Goal: Task Accomplishment & Management: Use online tool/utility

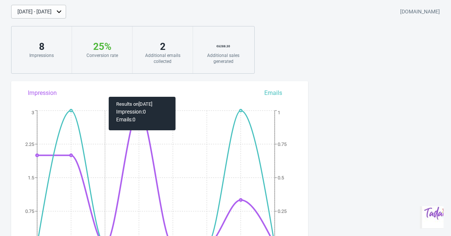
scroll to position [367, 0]
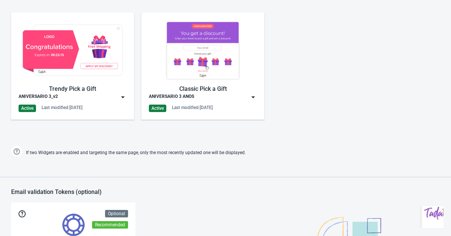
click at [110, 86] on div "Trendy Pick a Gift" at bounding box center [73, 88] width 108 height 9
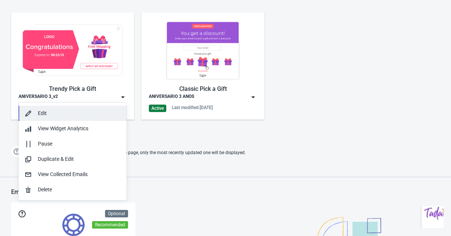
click at [61, 113] on div "Edit" at bounding box center [79, 113] width 83 height 8
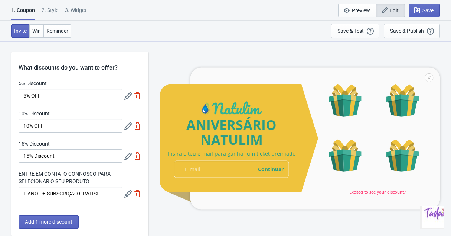
click at [129, 195] on icon at bounding box center [127, 193] width 7 height 7
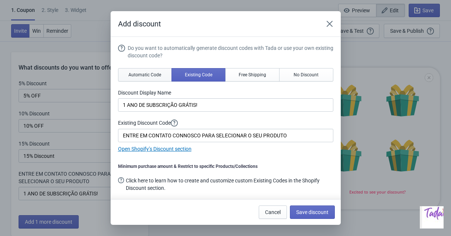
click at [152, 77] on span "Automatic Code" at bounding box center [145, 75] width 33 height 6
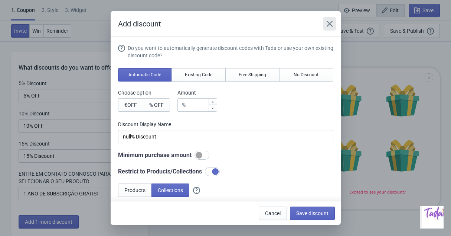
click at [331, 26] on icon "Close" at bounding box center [330, 24] width 6 height 6
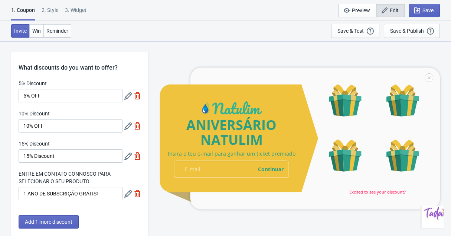
click at [127, 192] on icon at bounding box center [127, 193] width 7 height 7
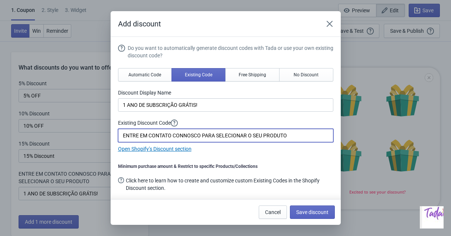
click at [242, 132] on input "ENTRE EM CONTATO CONNOSCO PARA SELECIONAR O SEU PRODUTO" at bounding box center [225, 135] width 215 height 13
type input "ANIVER3"
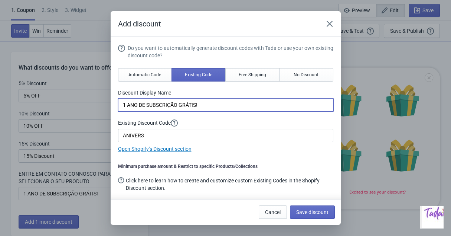
click at [182, 104] on input "1 ANO DE SUBSCRIÇÃO GRÁTIS!" at bounding box center [225, 104] width 215 height 13
type input "1 ANO DE SUBSCRIÇÃO DE DETERGENTE GRÁTIS!"
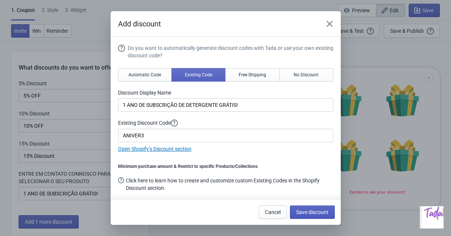
click at [315, 206] on button "Save discount" at bounding box center [312, 211] width 45 height 13
type input "1 ANO DE SUBSCRIÇÃO DE DETERGENTE GRÁTIS!"
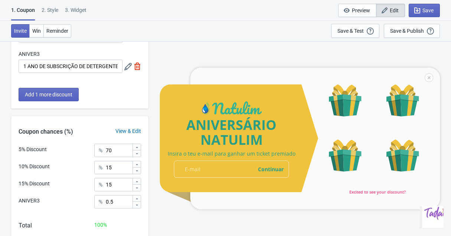
scroll to position [143, 0]
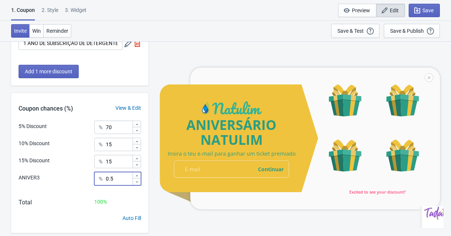
click at [120, 179] on input "0.5" at bounding box center [119, 178] width 27 height 13
type input "0"
type input "1"
click at [120, 162] on input "15" at bounding box center [119, 161] width 27 height 13
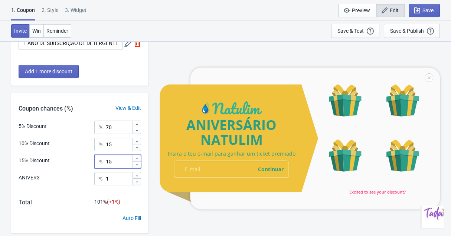
click at [120, 162] on input "15" at bounding box center [119, 161] width 27 height 13
type input "10"
click at [117, 145] on input "15" at bounding box center [119, 143] width 27 height 13
type input "19"
click at [165, 67] on div "ANIVERSÁRIO NATULIM Insira o teu e-mail para ganhar um ticket premiado email-in…" at bounding box center [299, 138] width 295 height 194
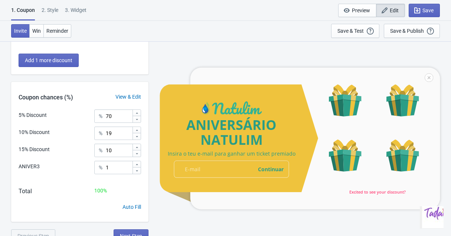
scroll to position [160, 0]
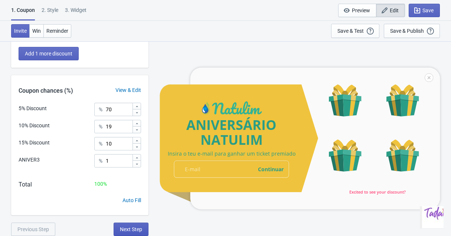
click at [130, 230] on span "Next Step" at bounding box center [131, 229] width 22 height 6
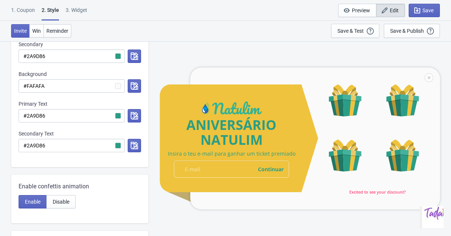
scroll to position [0, 0]
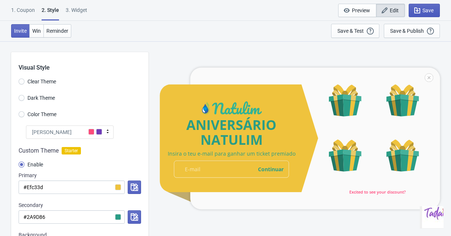
click at [426, 9] on span "Save" at bounding box center [428, 10] width 11 height 6
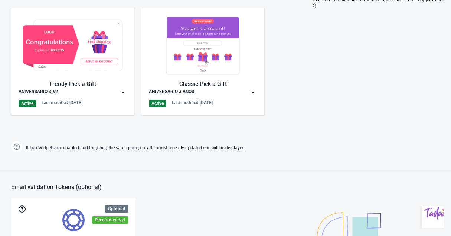
click at [435, 219] on img "Chat widget" at bounding box center [437, 213] width 30 height 30
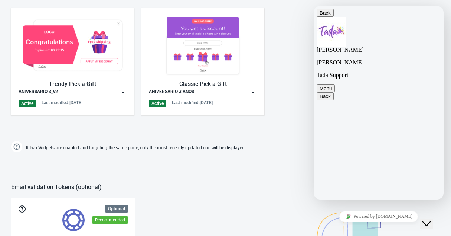
type textarea "hello! I've sent you an email about the phrase I can't edt"
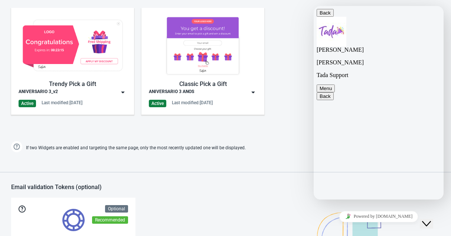
scroll to position [0, 0]
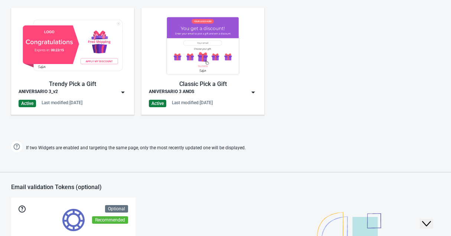
click at [82, 99] on div "Trendy Pick a Gift ANIVERSARIO 3_v2 Active Last modified: [DATE]" at bounding box center [73, 61] width 108 height 92
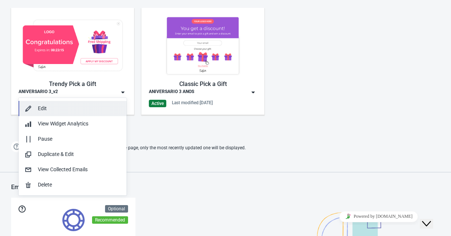
click at [58, 104] on div "Edit" at bounding box center [79, 108] width 83 height 8
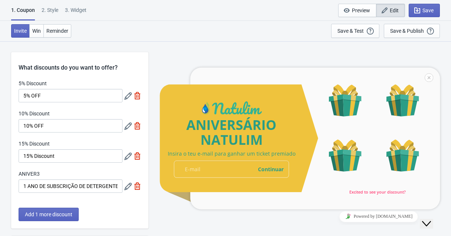
click at [431, 219] on div "Close Chat This icon closes the chat window." at bounding box center [426, 223] width 9 height 9
click at [434, 215] on img "Chat widget" at bounding box center [437, 213] width 30 height 30
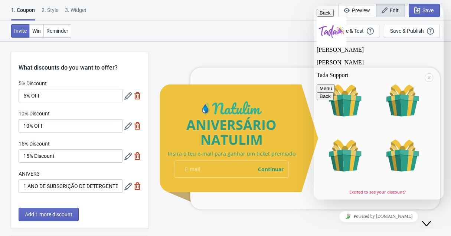
scroll to position [113, 0]
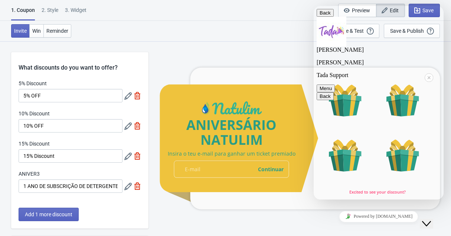
type textarea "this one that says: excited to see your discount?"
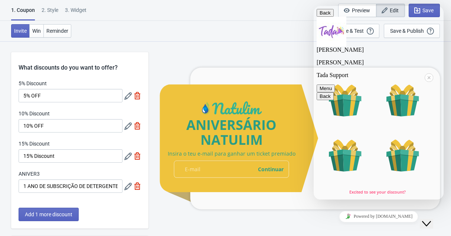
type textarea "oki"
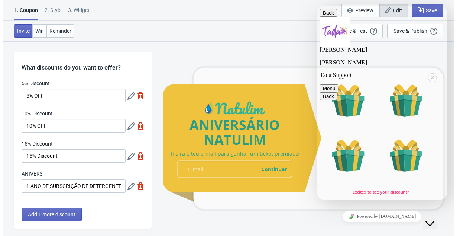
scroll to position [316, 0]
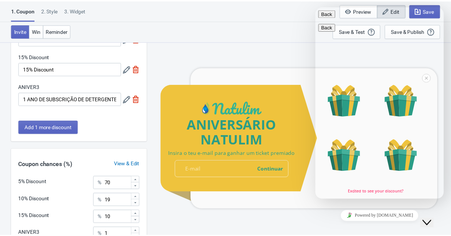
scroll to position [160, 0]
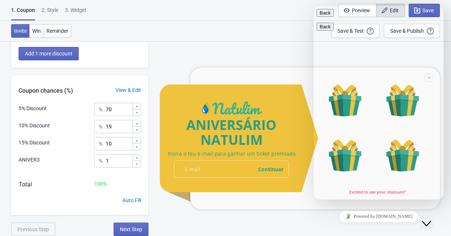
click at [324, 17] on button "Back" at bounding box center [325, 13] width 17 height 8
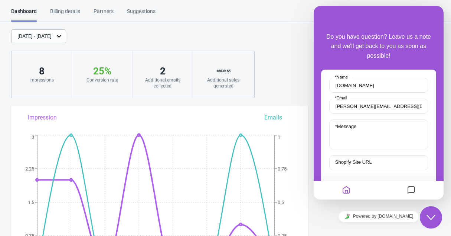
click at [410, 189] on icon "Messages" at bounding box center [411, 190] width 9 height 14
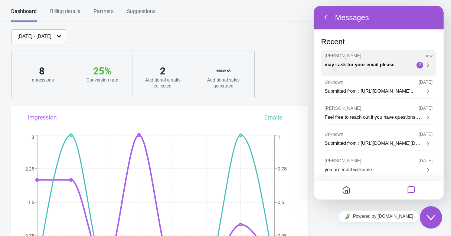
click at [391, 62] on div "may i ask for your email please 2" at bounding box center [379, 65] width 108 height 7
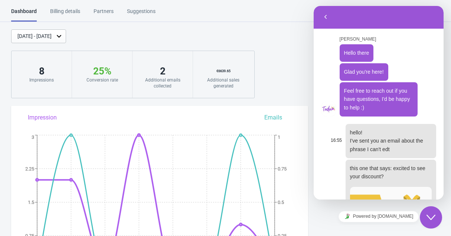
scroll to position [239, 0]
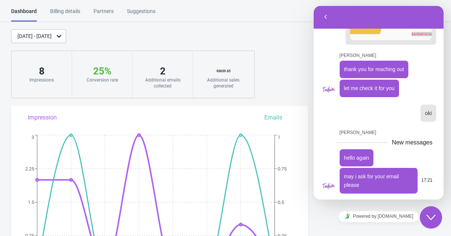
click at [365, 172] on p "may i ask for your email please" at bounding box center [378, 180] width 69 height 17
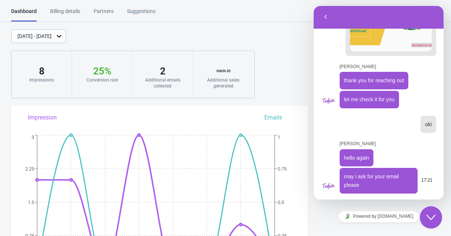
scroll to position [228, 0]
click at [279, 76] on div "Sep 9, 2025 - Sep 16, 2025 natulimpt.myshopify.com 8 Impressions 25 % Your Tada…" at bounding box center [225, 63] width 451 height 69
click at [325, 19] on button "Back" at bounding box center [326, 17] width 12 height 11
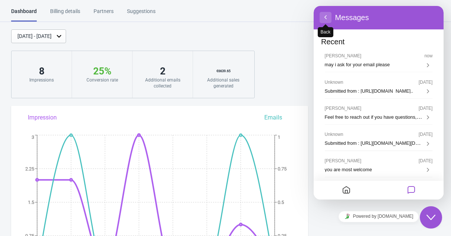
click at [327, 21] on span "primary" at bounding box center [326, 24] width 6 height 6
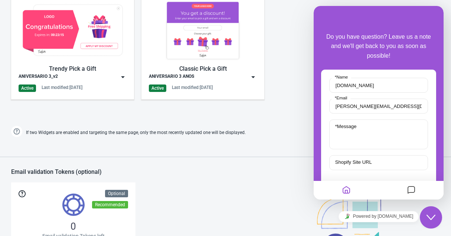
scroll to position [403, 0]
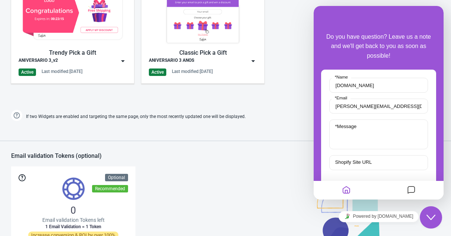
click at [124, 63] on img at bounding box center [122, 60] width 7 height 7
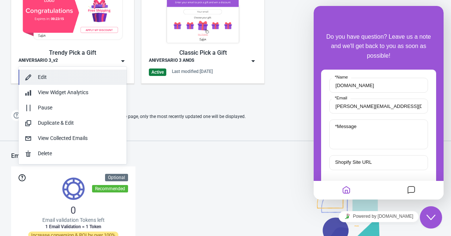
click at [38, 79] on div "Edit" at bounding box center [79, 77] width 83 height 8
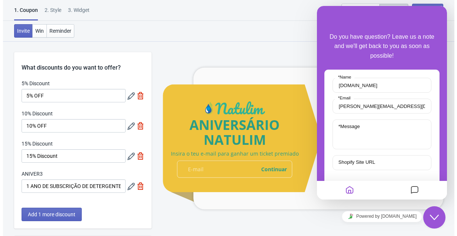
click at [439, 213] on div "Close Chat This icon closes the chat window." at bounding box center [434, 217] width 22 height 9
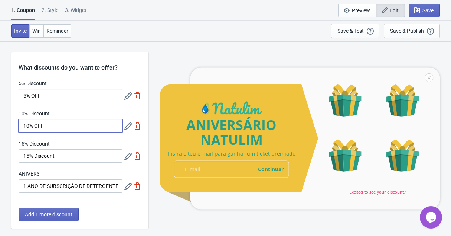
drag, startPoint x: 31, startPoint y: 125, endPoint x: 12, endPoint y: 125, distance: 19.3
click at [13, 125] on div "5% Discount 5% OFF 10% Discount 10% OFF 15% Discount 15% Discount ANIVER3 1 ANO…" at bounding box center [79, 140] width 137 height 120
type input "7% OFF"
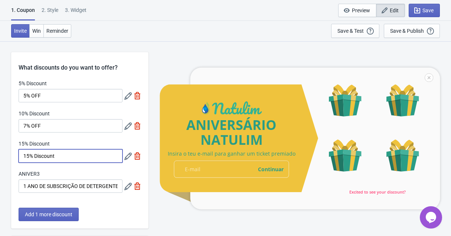
drag, startPoint x: 30, startPoint y: 156, endPoint x: 20, endPoint y: 156, distance: 9.3
click at [20, 156] on input "15% Discount" at bounding box center [71, 155] width 104 height 13
type input "10% Discount"
click at [64, 69] on div "What discounts do you want to offer?" at bounding box center [79, 62] width 137 height 20
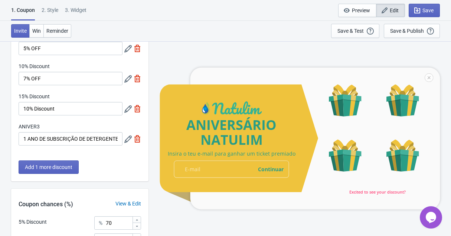
scroll to position [46, 0]
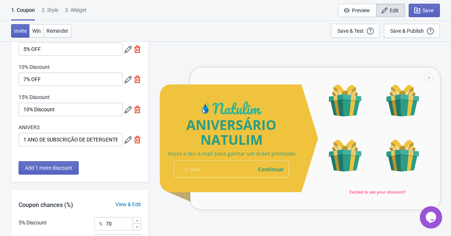
click at [126, 82] on icon at bounding box center [127, 79] width 7 height 7
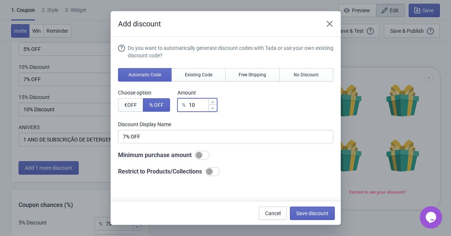
click at [201, 105] on input "10" at bounding box center [199, 104] width 20 height 13
type input "107"
type input "107% Discount"
type input "10"
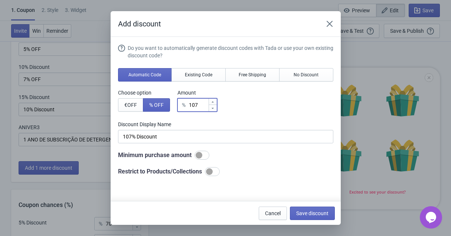
type input "10% Discount"
type input "1"
type input "1% Discount"
type input "% Discount"
type input "7"
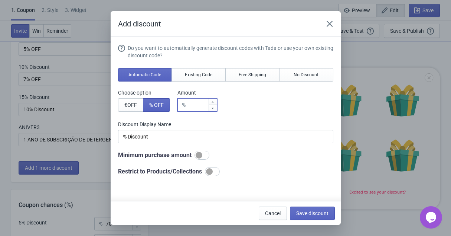
type input "7% Discount"
type input "7"
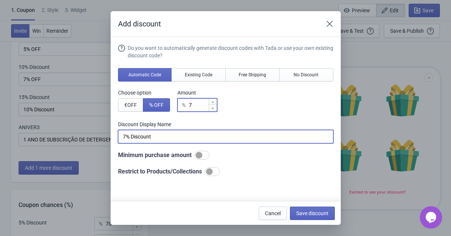
click at [145, 137] on input "7% Discount" at bounding box center [225, 136] width 215 height 13
type input "7% OFF"
click at [304, 213] on span "Save discount" at bounding box center [312, 213] width 32 height 6
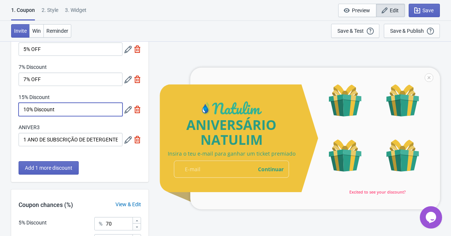
click at [94, 111] on input "10% Discount" at bounding box center [71, 109] width 104 height 13
type input "10% OFF"
click at [129, 109] on icon at bounding box center [127, 109] width 7 height 7
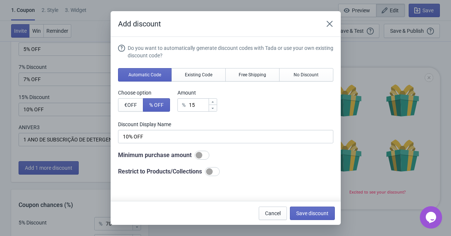
scroll to position [0, 0]
click at [311, 213] on span "Save discount" at bounding box center [312, 213] width 32 height 6
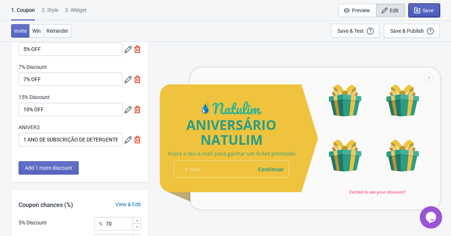
click at [428, 9] on span "Save" at bounding box center [428, 10] width 11 height 6
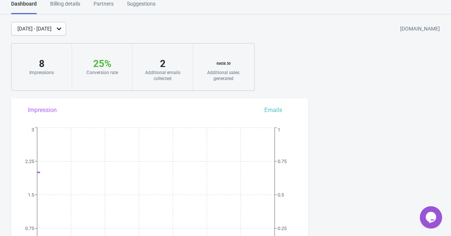
scroll to position [13, 0]
